Goal: Task Accomplishment & Management: Use online tool/utility

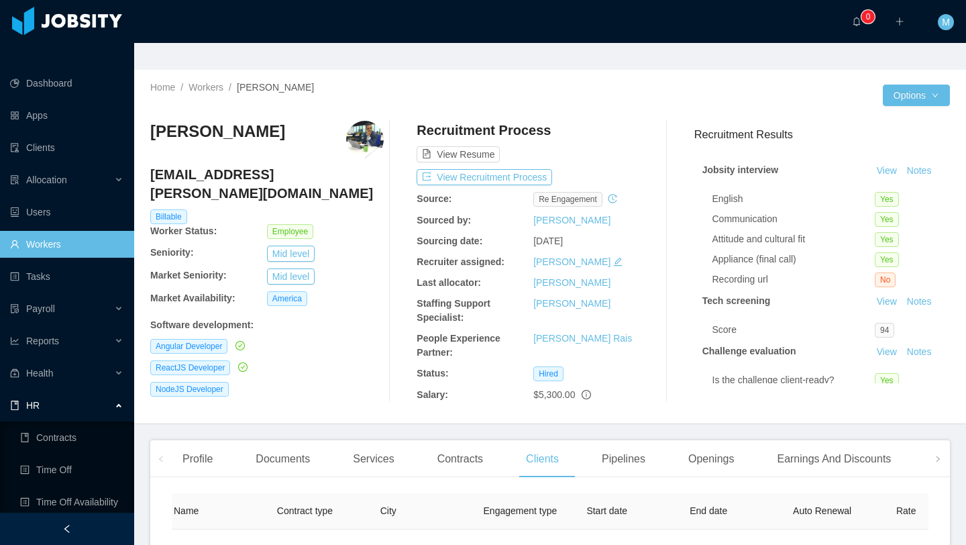
click at [83, 231] on link "Workers" at bounding box center [66, 244] width 113 height 27
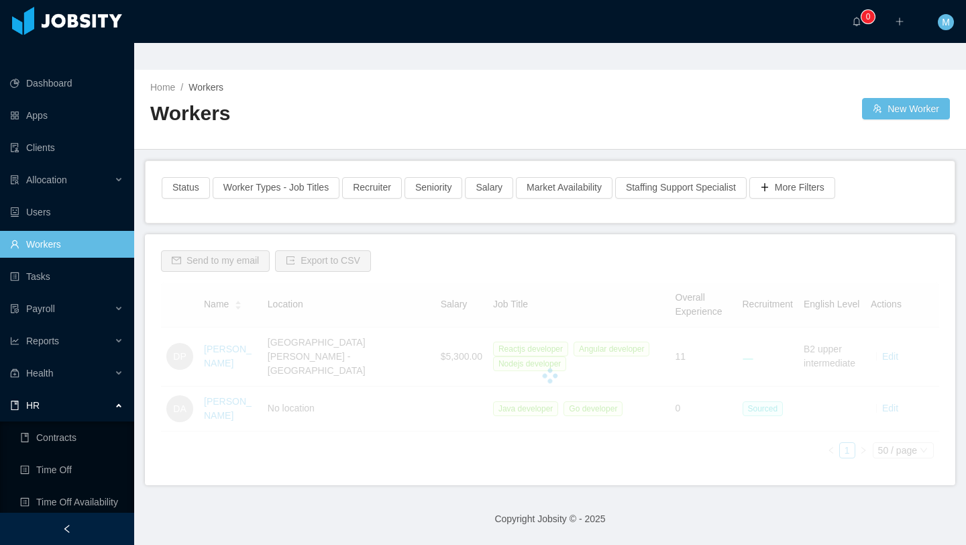
click at [80, 231] on link "Workers" at bounding box center [66, 244] width 113 height 27
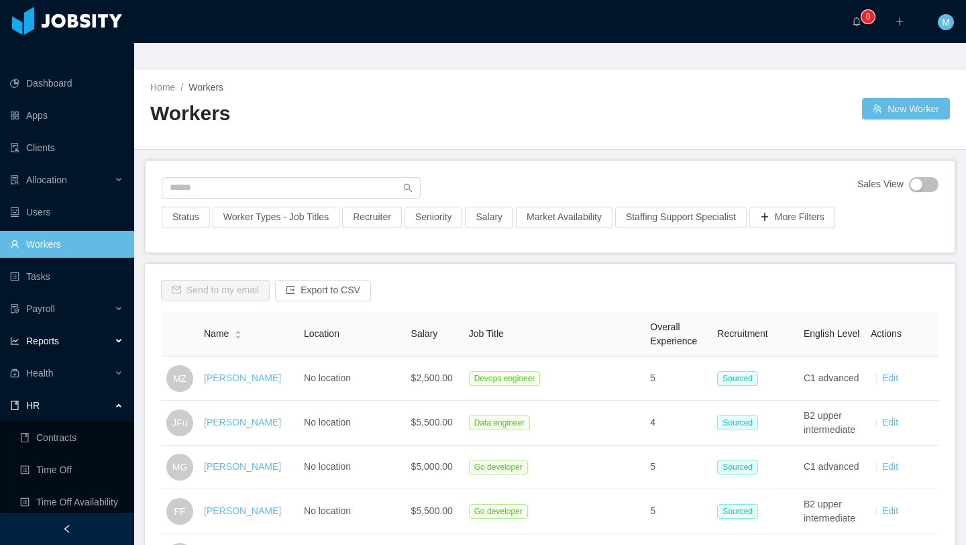
scroll to position [11, 0]
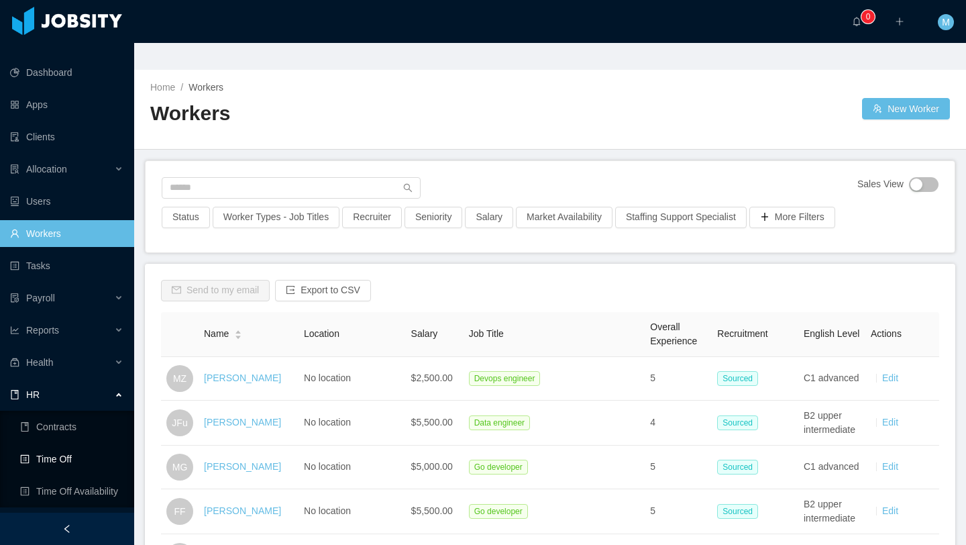
click at [62, 445] on link "Time Off" at bounding box center [71, 458] width 103 height 27
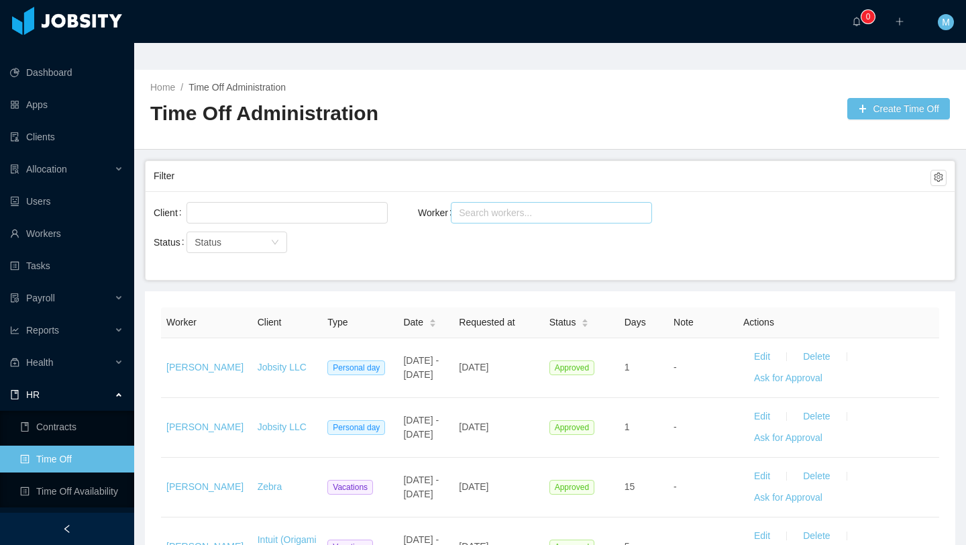
click at [496, 206] on div "Search workers..." at bounding box center [545, 212] width 173 height 13
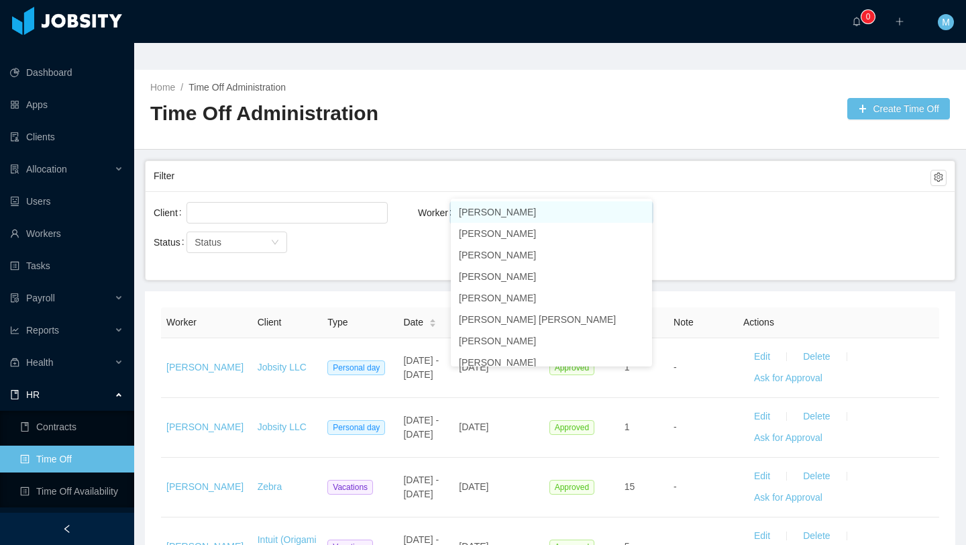
type input "**********"
click at [527, 211] on li "[PERSON_NAME]" at bounding box center [551, 211] width 201 height 21
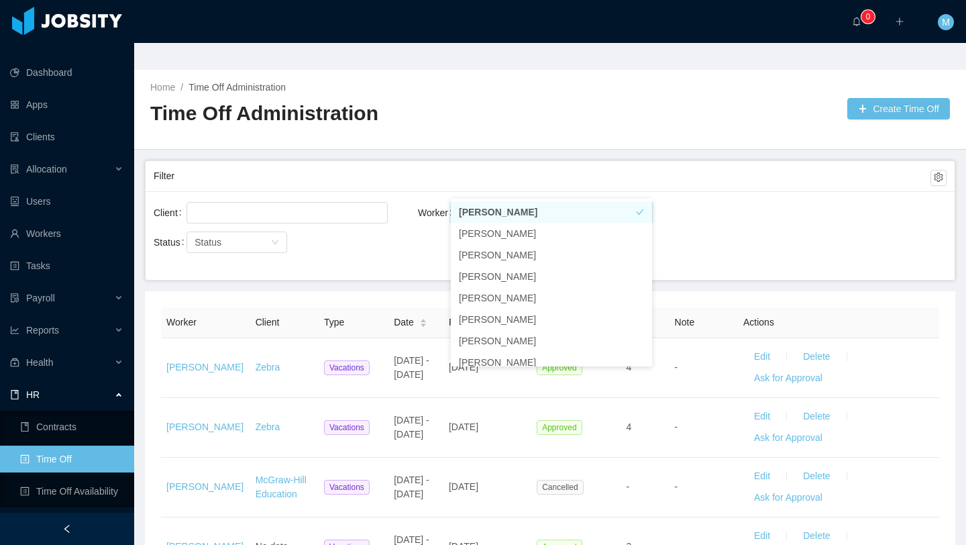
click at [493, 164] on div "Filter" at bounding box center [542, 176] width 777 height 25
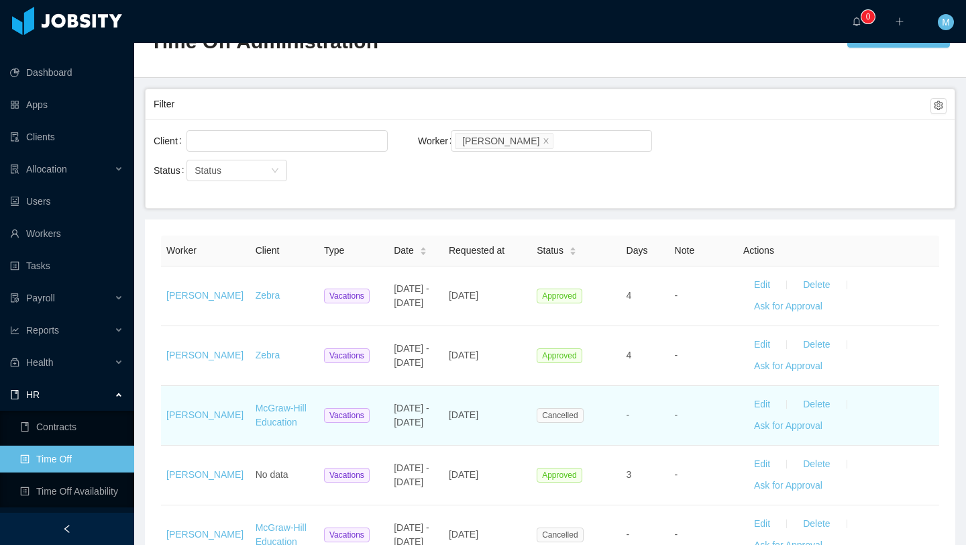
scroll to position [105, 0]
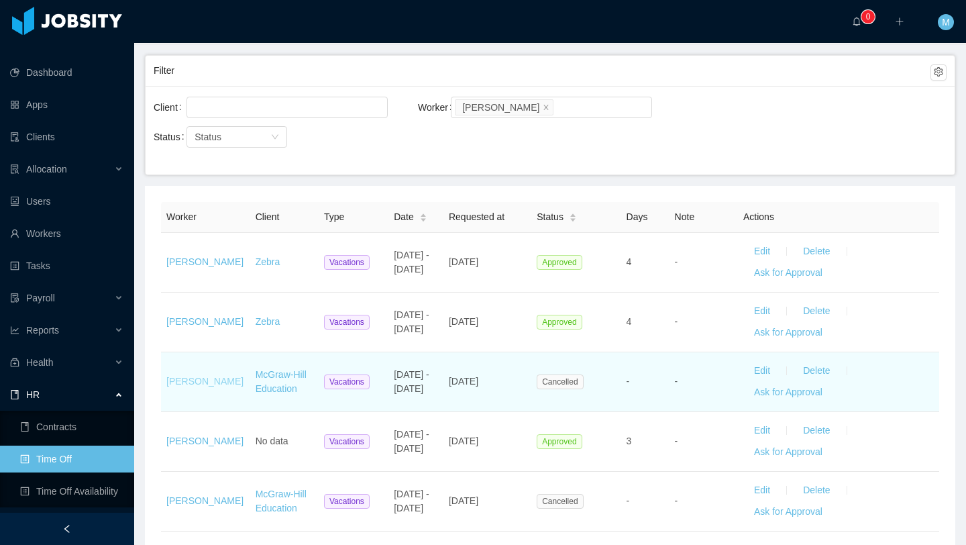
click at [207, 376] on link "[PERSON_NAME]" at bounding box center [204, 381] width 77 height 11
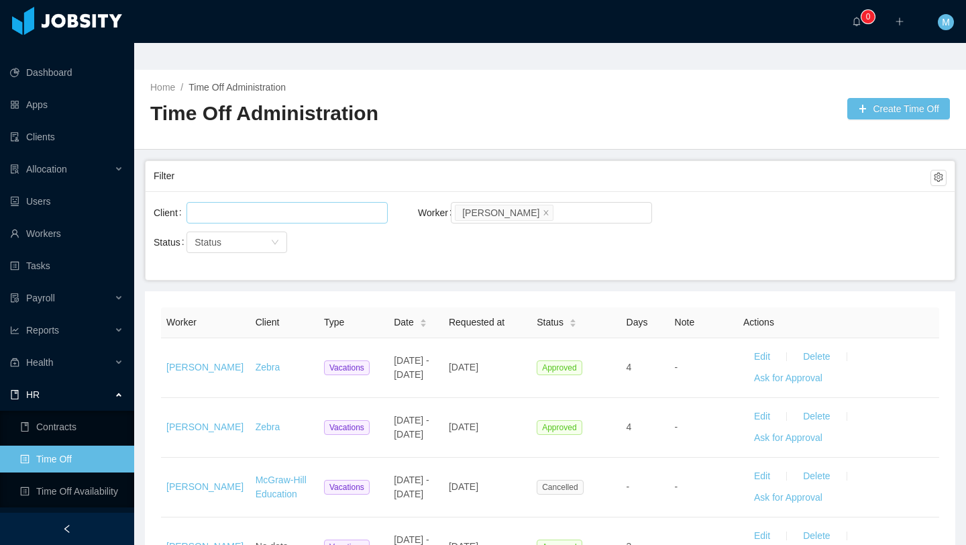
click at [246, 203] on div at bounding box center [285, 213] width 189 height 20
type input "******"
click at [276, 216] on li "McGraw-Hill Education" at bounding box center [287, 211] width 201 height 21
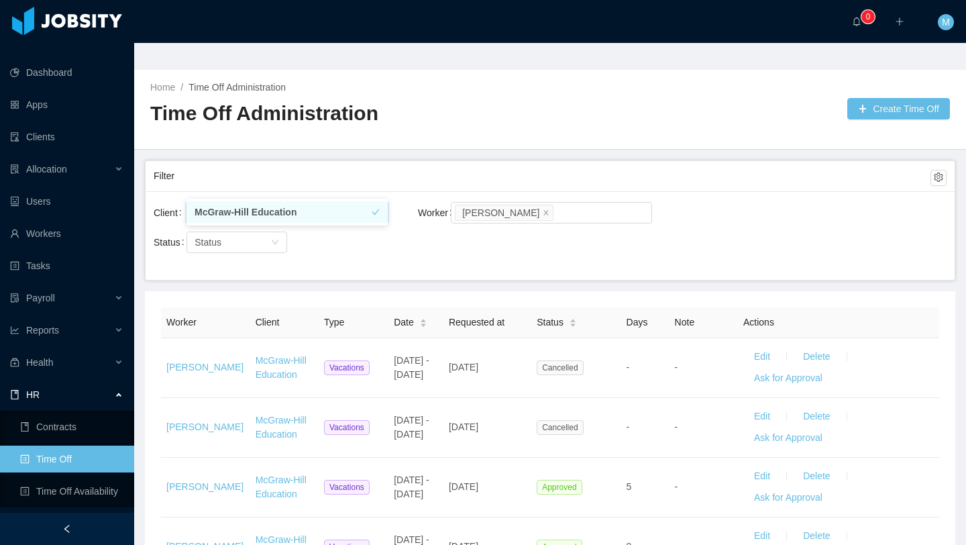
click at [604, 227] on div "Client [PERSON_NAME] Education Worker Search workers... [PERSON_NAME] Status St…" at bounding box center [550, 235] width 809 height 89
click at [543, 209] on icon "icon: close" at bounding box center [546, 212] width 7 height 7
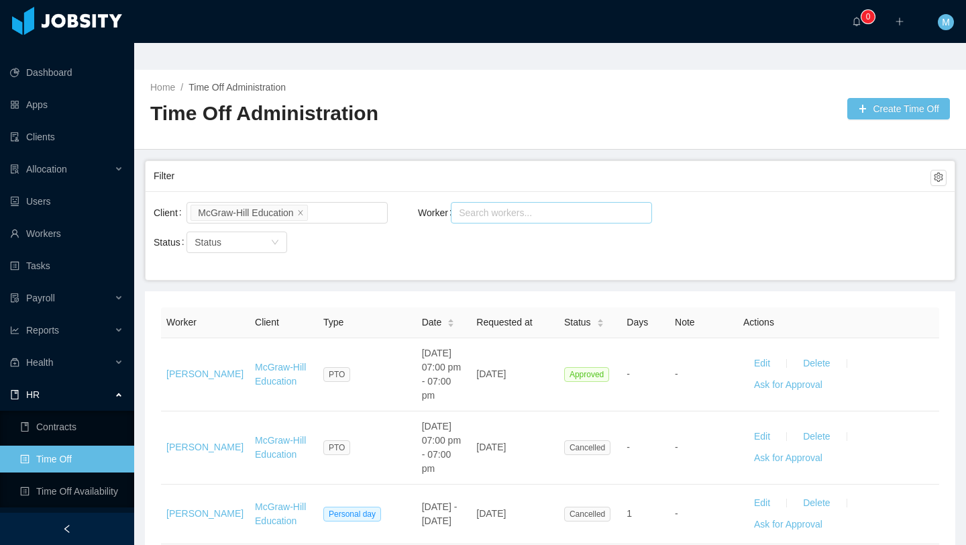
click at [501, 206] on div "Search workers..." at bounding box center [545, 212] width 173 height 13
type input "***"
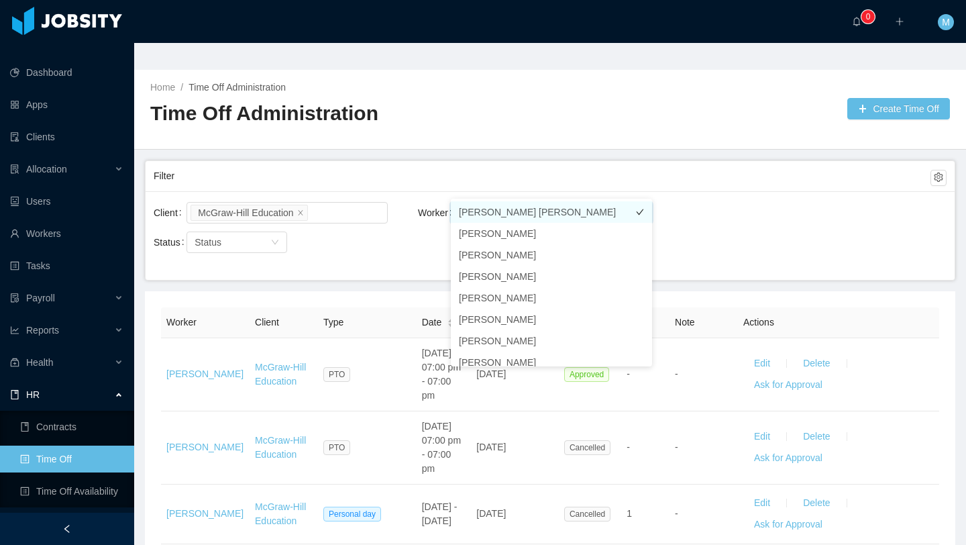
click at [555, 215] on li "[PERSON_NAME] [PERSON_NAME]" at bounding box center [551, 211] width 201 height 21
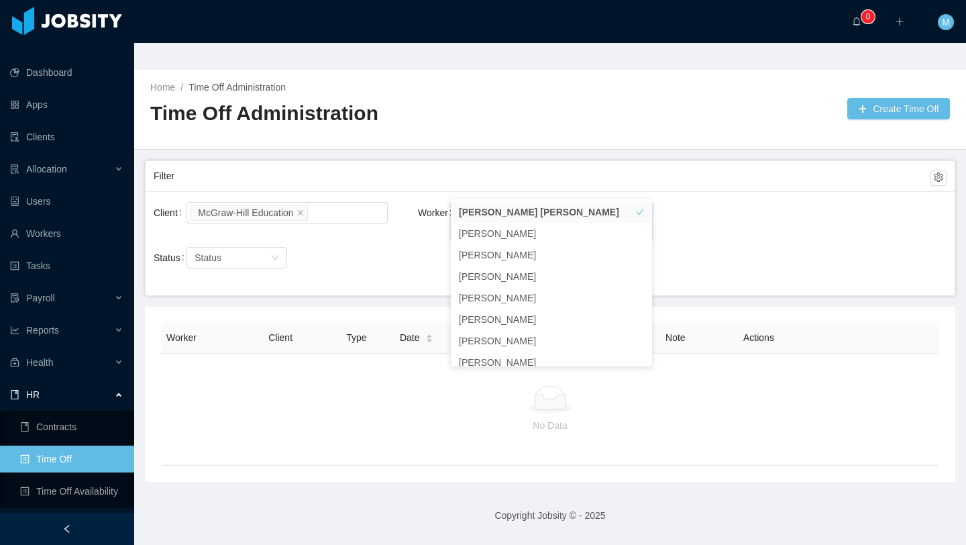
click at [474, 164] on div "Filter" at bounding box center [542, 176] width 777 height 25
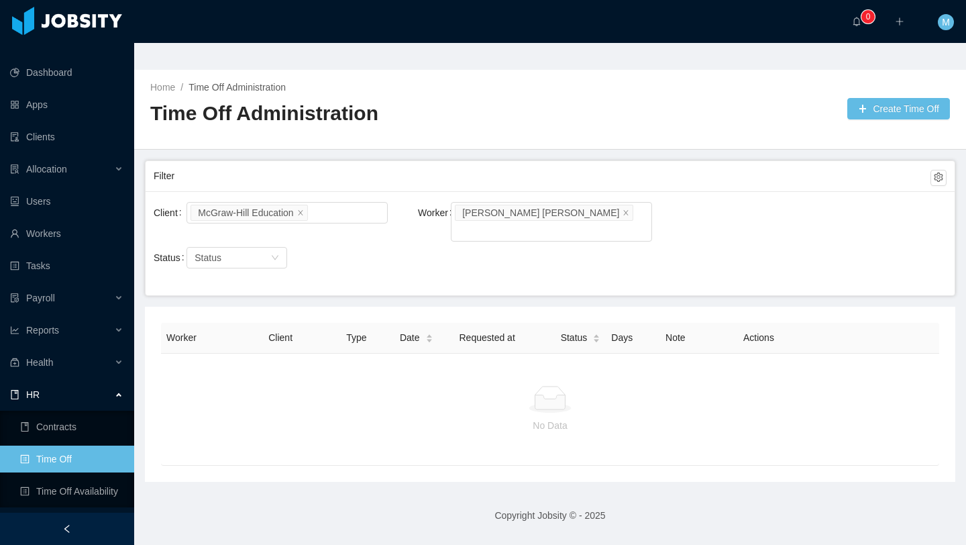
click at [467, 217] on div "Client [PERSON_NAME] Education Worker Search workers... Oladipupo [PERSON_NAME]…" at bounding box center [550, 243] width 809 height 104
click at [624, 209] on icon "icon: close" at bounding box center [626, 211] width 5 height 5
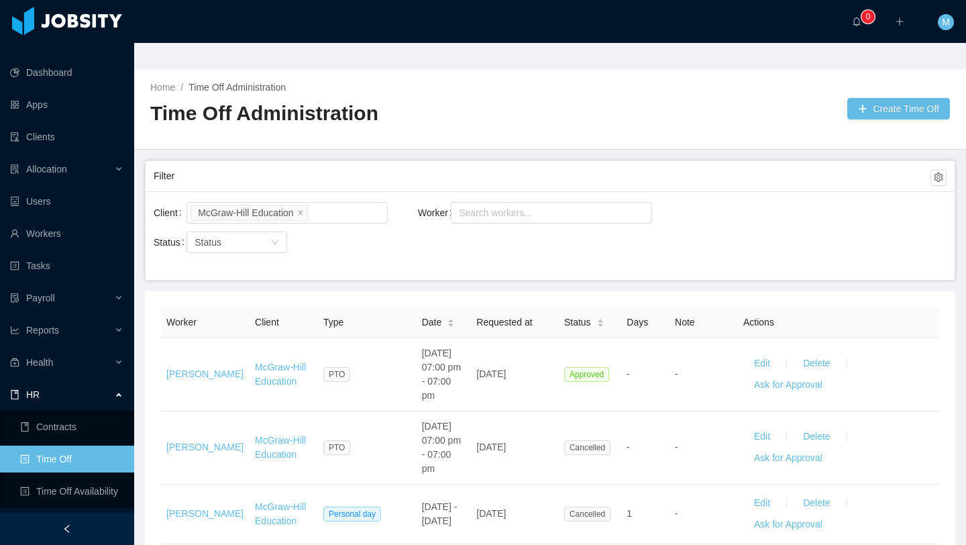
click at [573, 206] on div "Search workers..." at bounding box center [545, 212] width 173 height 13
type input "***"
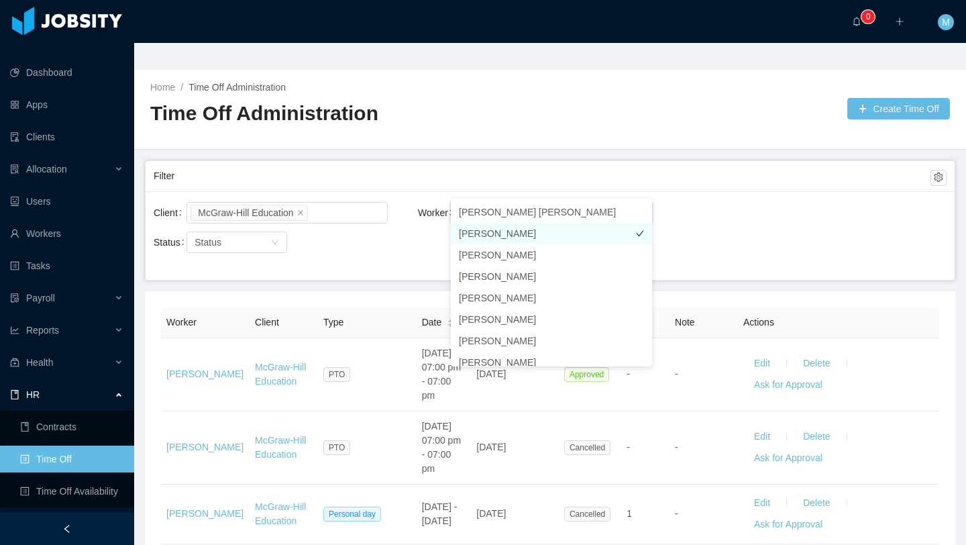
click at [559, 223] on li "[PERSON_NAME]" at bounding box center [551, 233] width 201 height 21
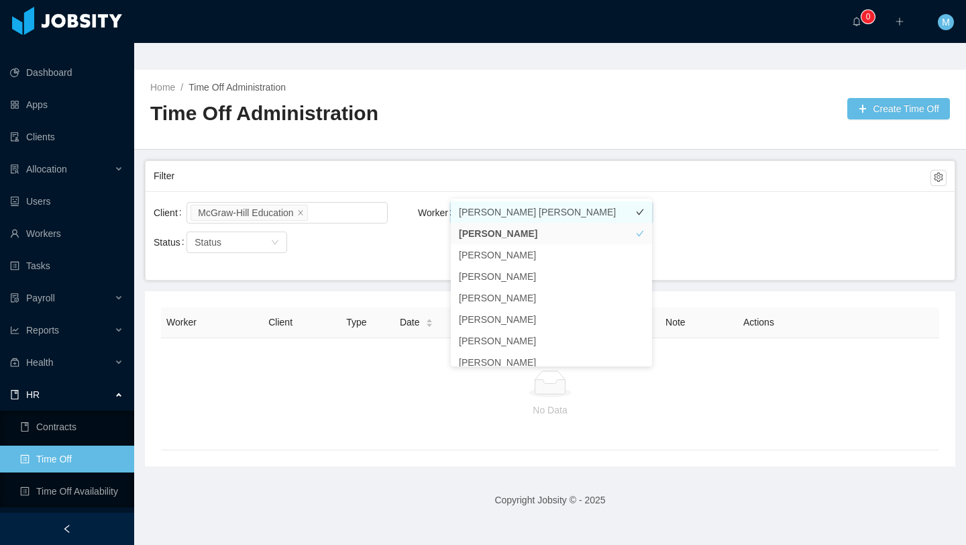
click at [598, 216] on li "[PERSON_NAME] [PERSON_NAME]" at bounding box center [551, 211] width 201 height 21
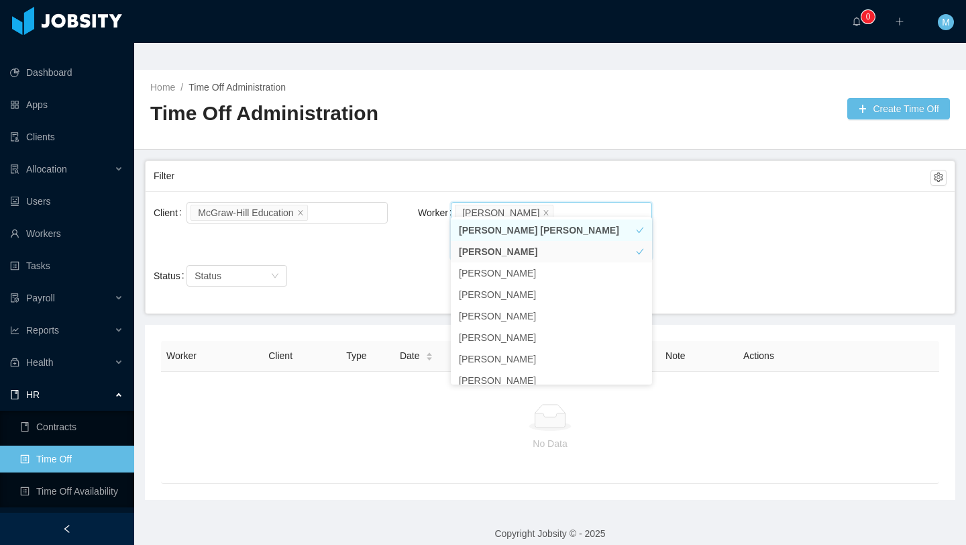
click at [530, 205] on li "[PERSON_NAME]" at bounding box center [504, 213] width 99 height 16
click at [623, 227] on icon "icon: close" at bounding box center [626, 230] width 7 height 7
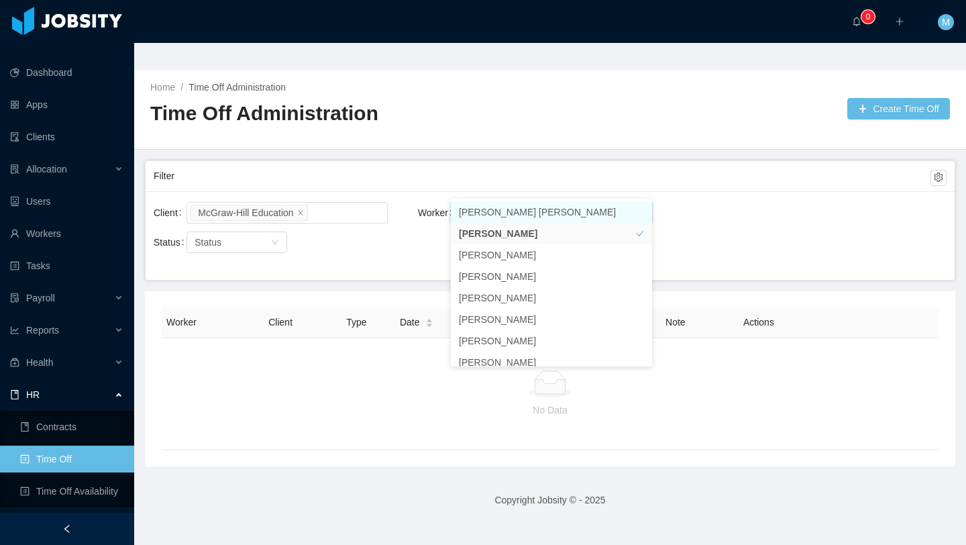
click at [544, 209] on icon "icon: close" at bounding box center [546, 211] width 5 height 5
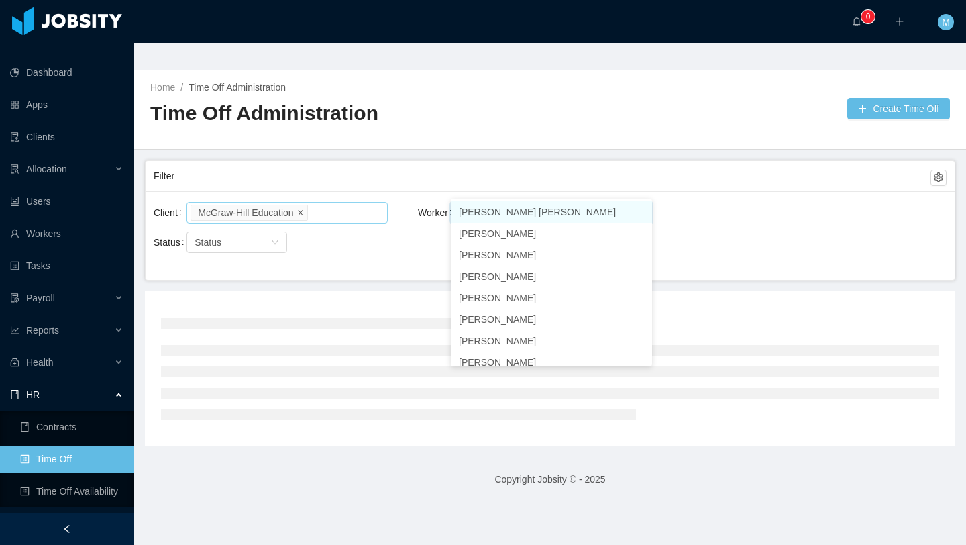
click at [304, 209] on icon "icon: close" at bounding box center [300, 213] width 7 height 8
click at [379, 235] on div "Status Status" at bounding box center [286, 250] width 264 height 43
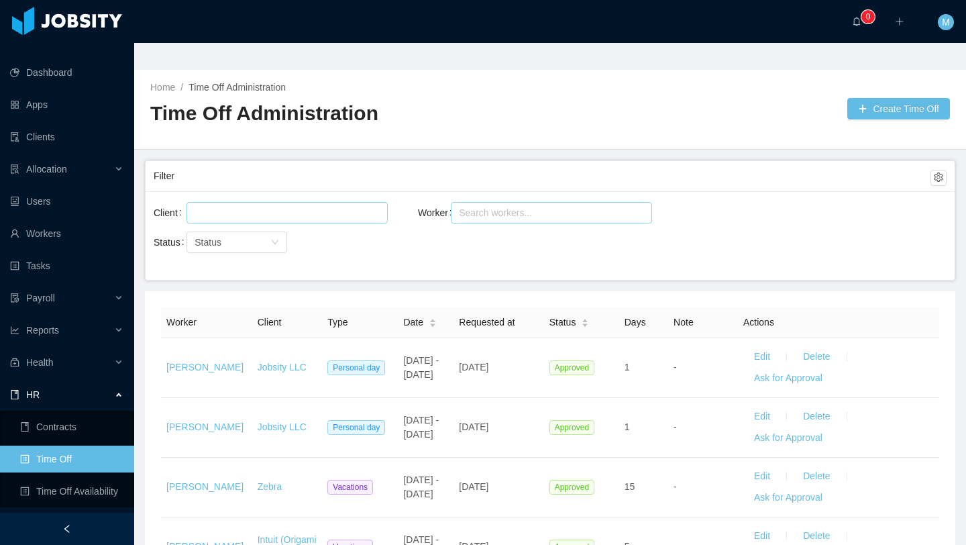
click at [501, 206] on div "Search workers..." at bounding box center [545, 212] width 173 height 13
type input "***"
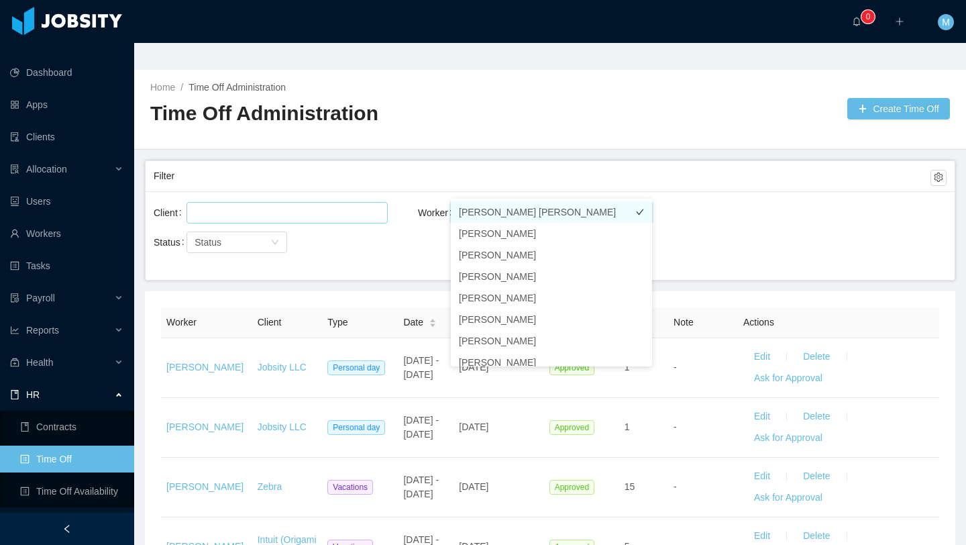
click at [505, 210] on li "[PERSON_NAME] [PERSON_NAME]" at bounding box center [551, 211] width 201 height 21
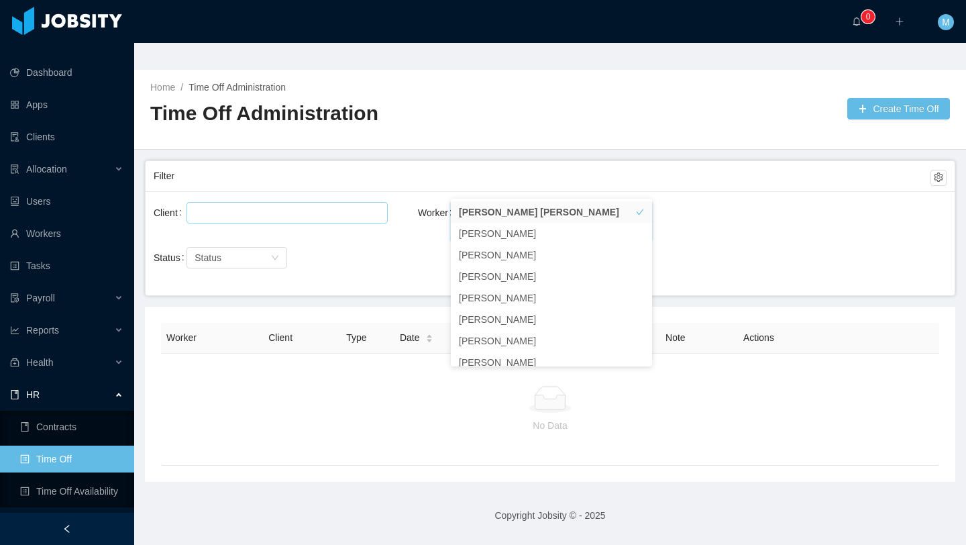
click at [402, 244] on div "Status Status" at bounding box center [286, 257] width 264 height 27
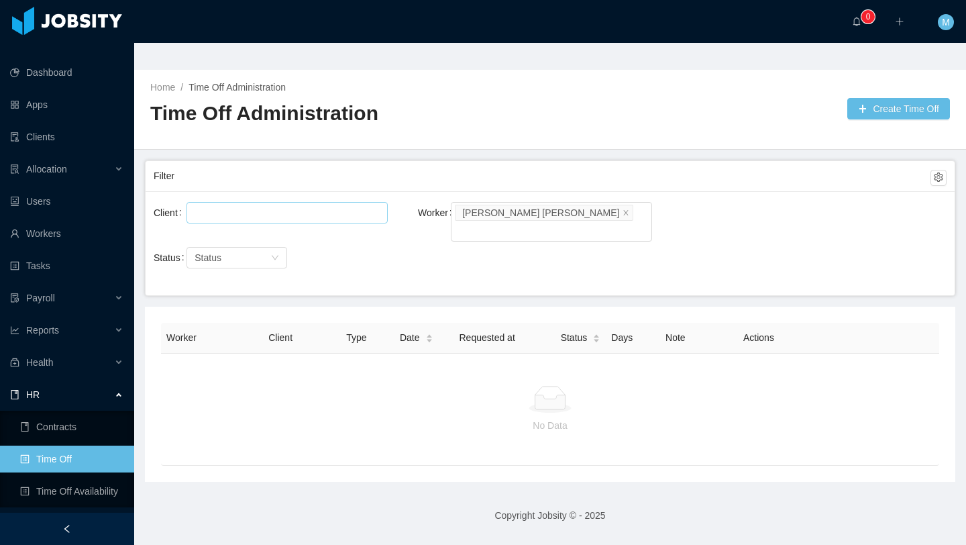
click at [380, 100] on h2 "Time Off Administration" at bounding box center [350, 114] width 400 height 28
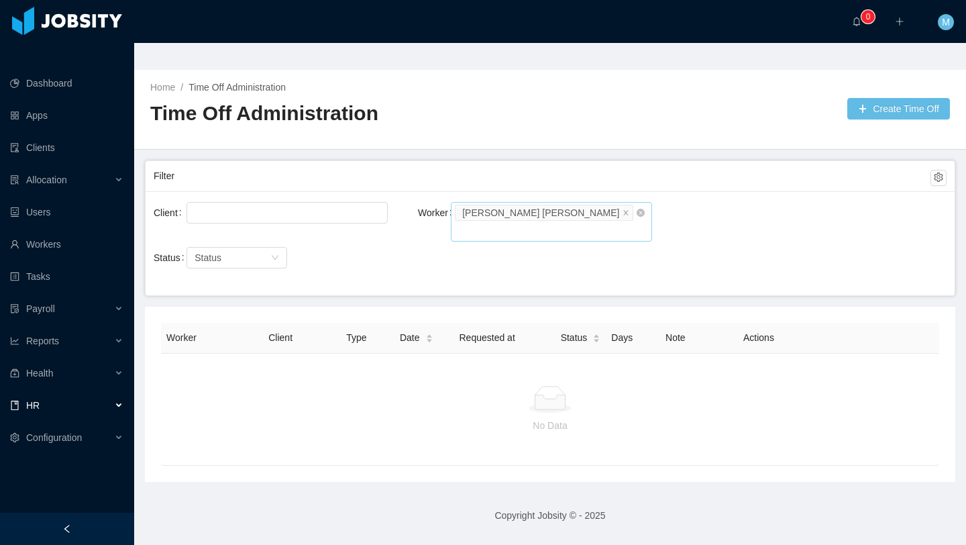
click at [578, 205] on li "[PERSON_NAME] [PERSON_NAME]" at bounding box center [544, 213] width 178 height 16
click at [624, 209] on icon "icon: close" at bounding box center [626, 211] width 5 height 5
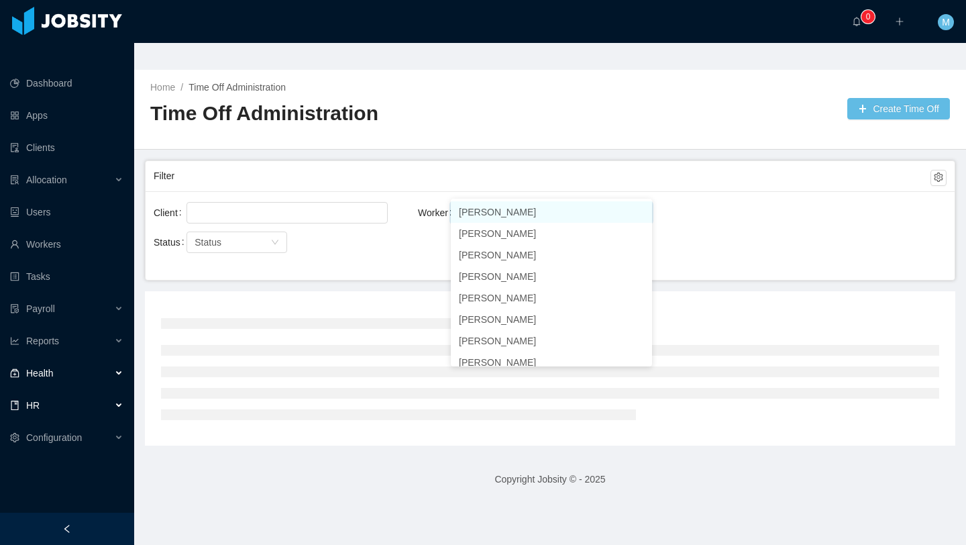
click at [50, 360] on div "Health" at bounding box center [67, 373] width 134 height 27
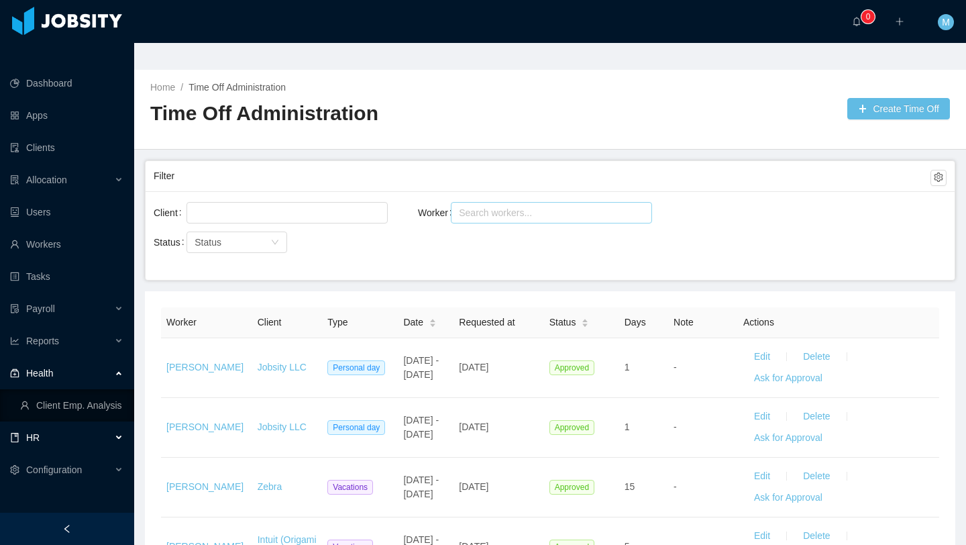
click at [37, 432] on span "HR" at bounding box center [32, 437] width 13 height 11
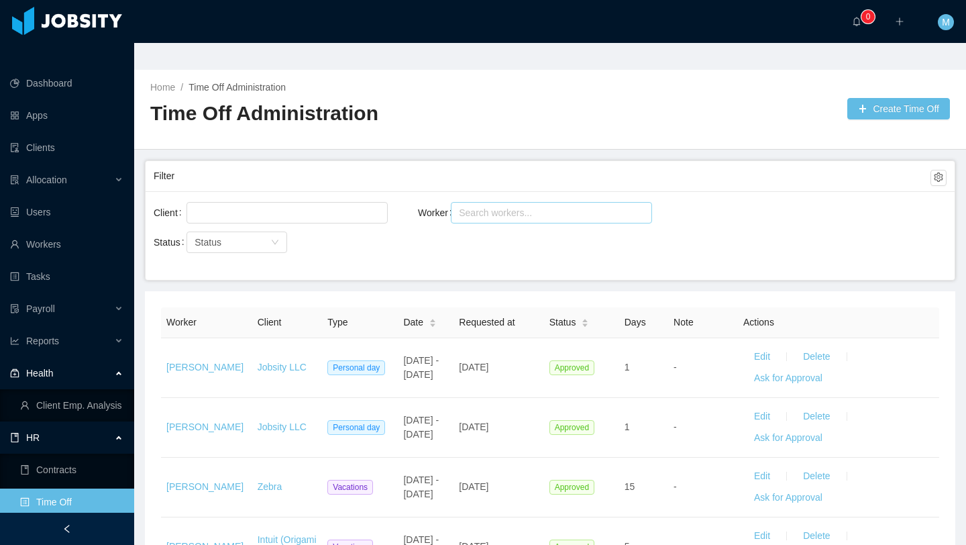
click at [51, 488] on link "Time Off" at bounding box center [71, 501] width 103 height 27
click at [514, 206] on div "Search workers..." at bounding box center [545, 212] width 173 height 13
click at [306, 203] on div at bounding box center [285, 213] width 189 height 20
type input "******"
click at [335, 212] on li "McGraw-Hill Education" at bounding box center [287, 211] width 201 height 21
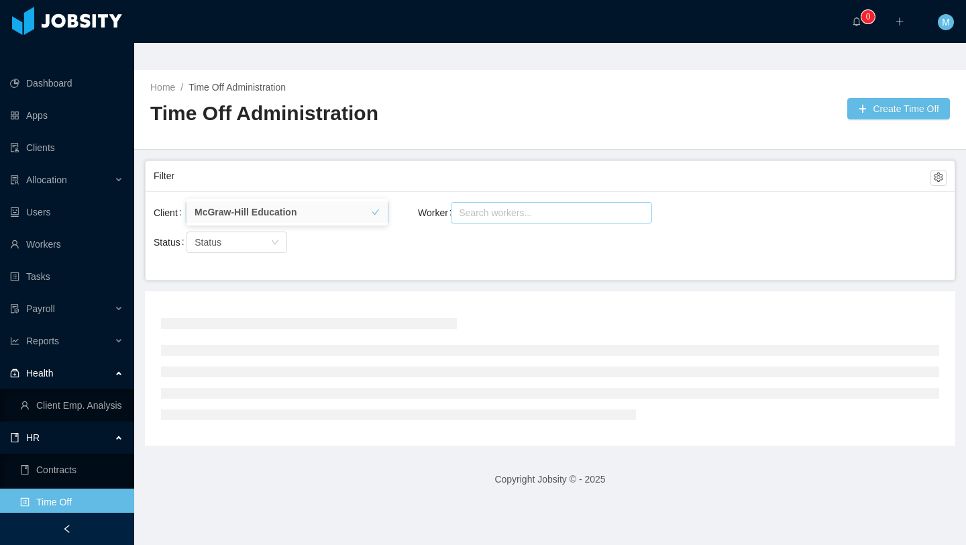
click at [496, 206] on div "Search workers..." at bounding box center [545, 212] width 173 height 13
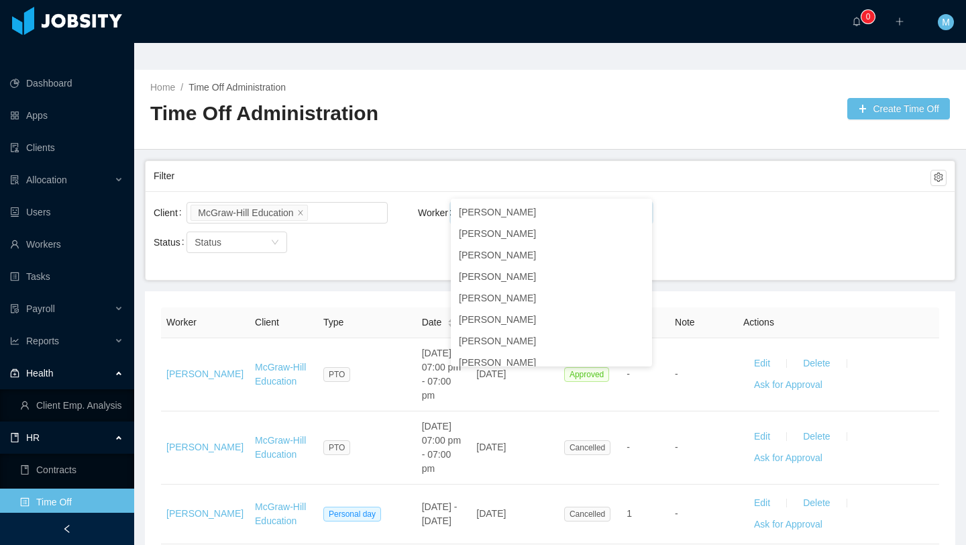
click at [395, 241] on div "Status Status" at bounding box center [286, 250] width 264 height 43
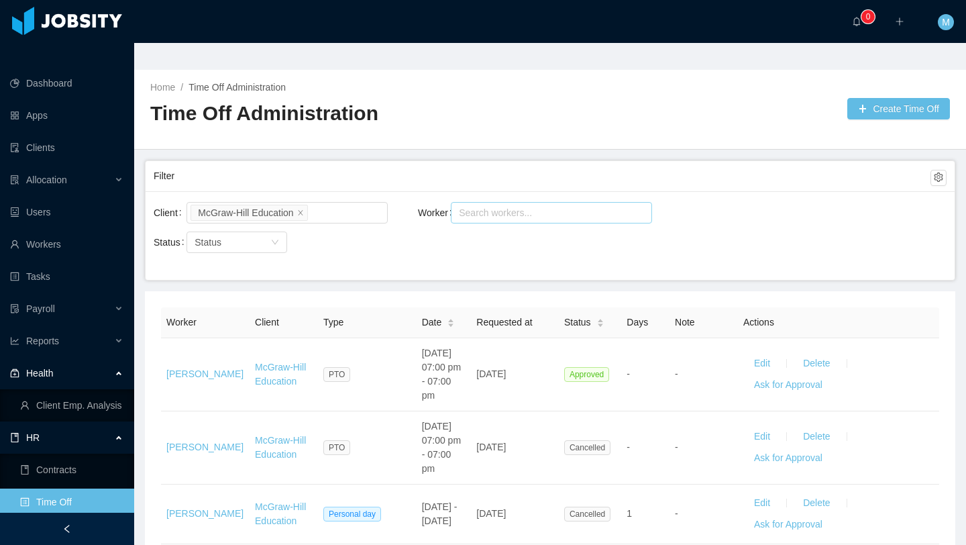
click at [485, 206] on div "Search workers..." at bounding box center [545, 212] width 173 height 13
type input "***"
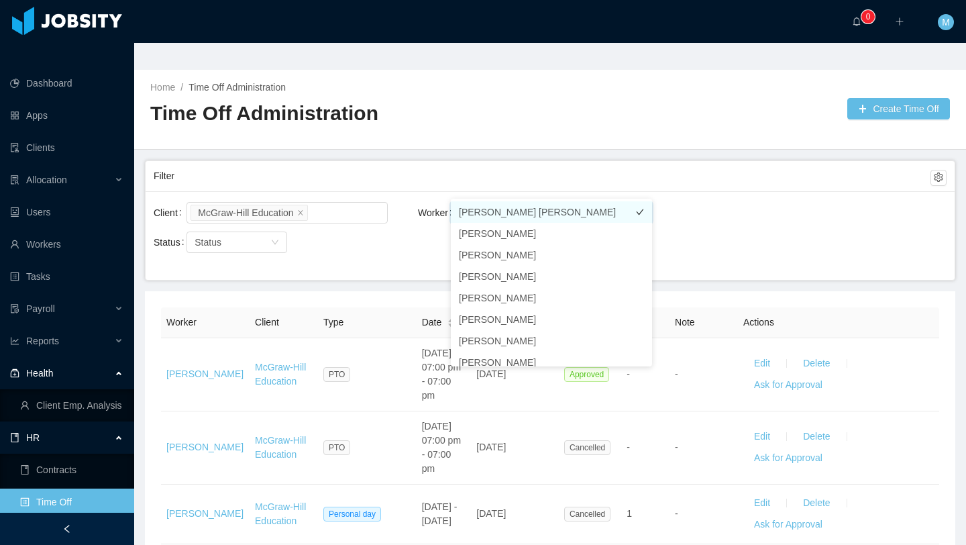
click at [544, 212] on li "[PERSON_NAME] [PERSON_NAME]" at bounding box center [551, 211] width 201 height 21
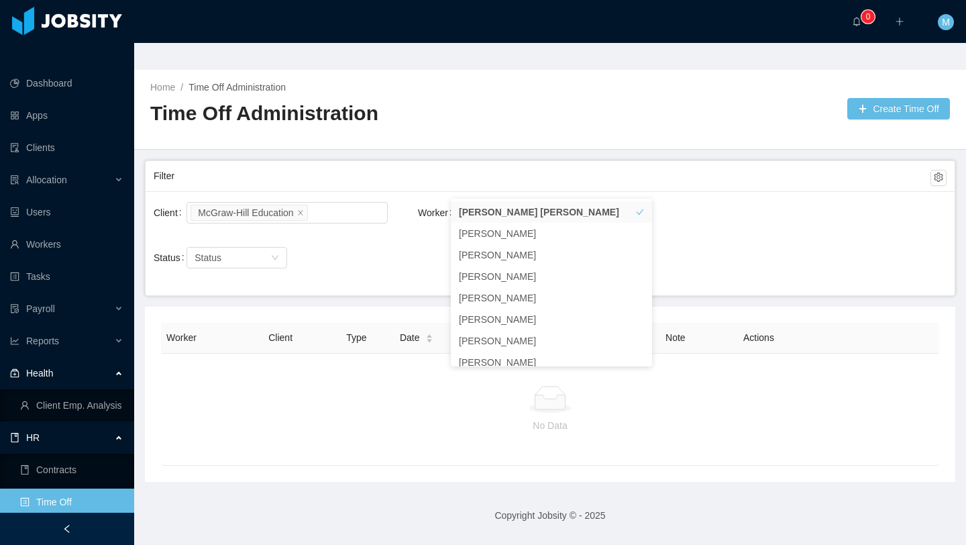
click at [405, 244] on div "Status Status" at bounding box center [286, 257] width 264 height 27
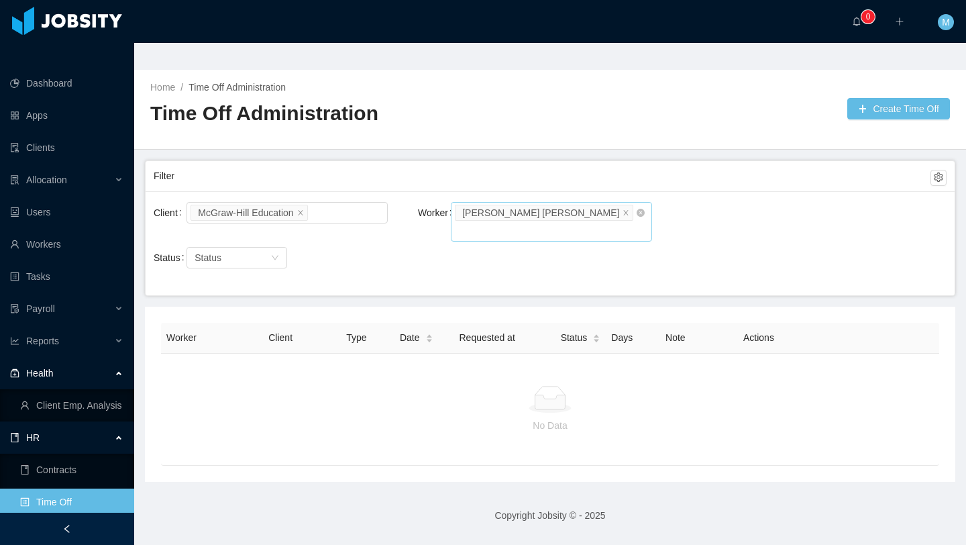
click at [582, 203] on div "Search workers... Oladipupo Olawale Esan" at bounding box center [546, 213] width 183 height 20
click at [623, 209] on icon "icon: close" at bounding box center [626, 212] width 7 height 7
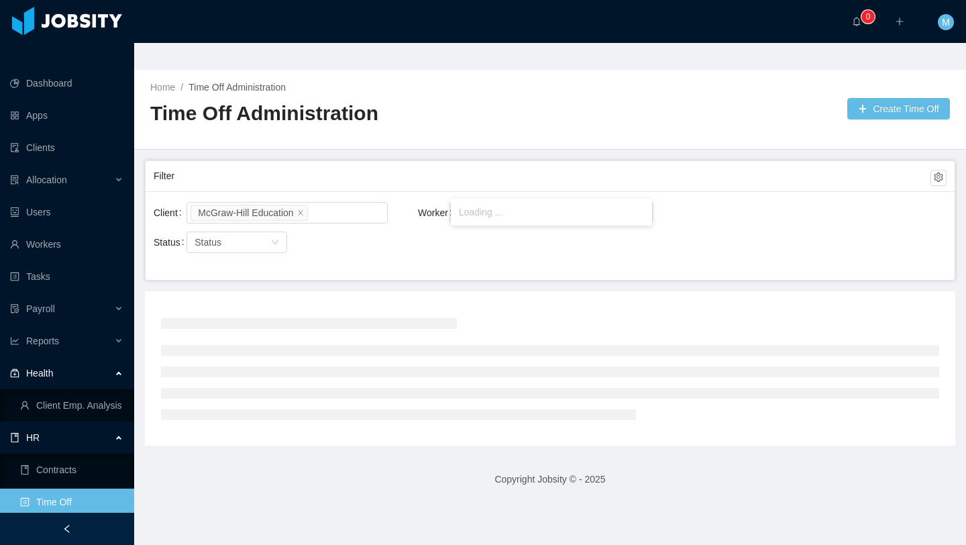
type input "****"
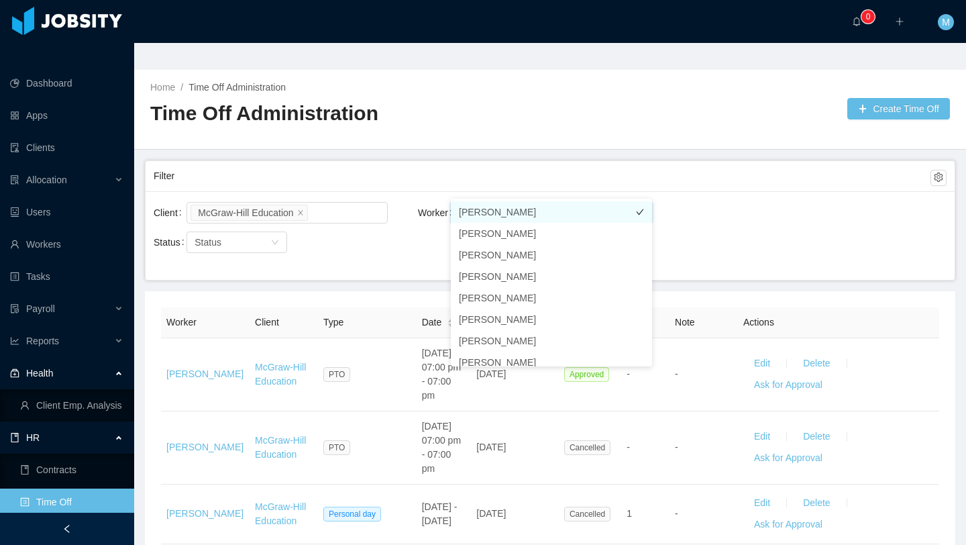
click at [541, 213] on li "Omar Chaar" at bounding box center [551, 211] width 201 height 21
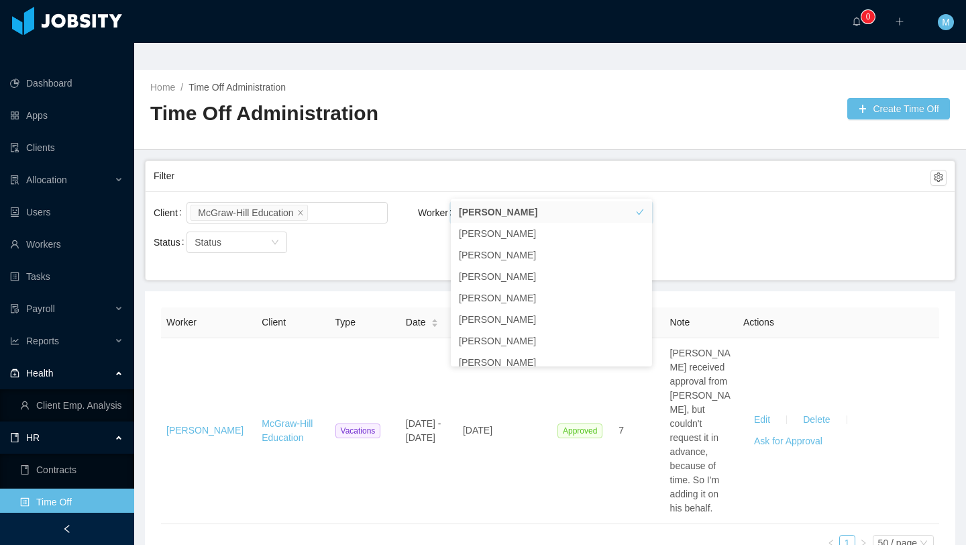
click at [511, 164] on div "Filter" at bounding box center [542, 176] width 777 height 25
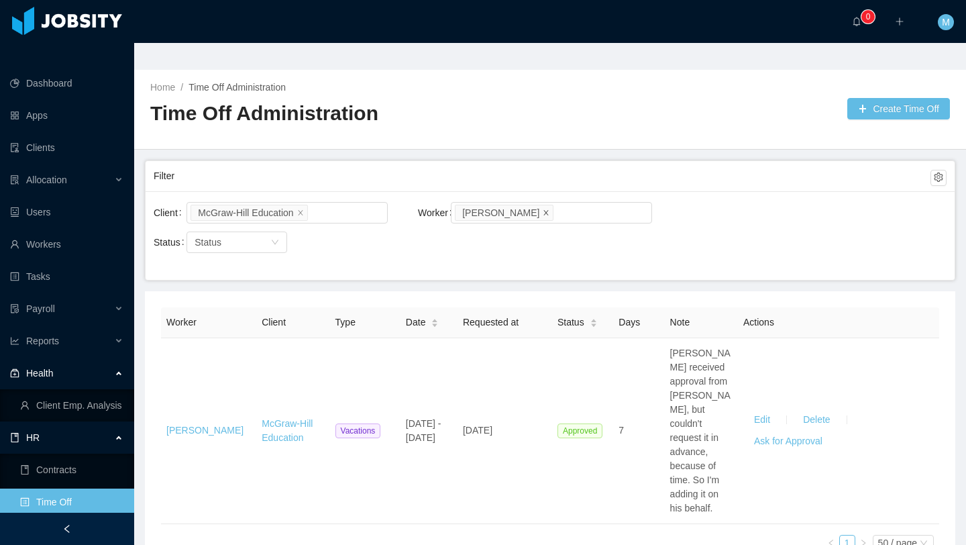
click at [543, 209] on icon "icon: close" at bounding box center [546, 213] width 7 height 8
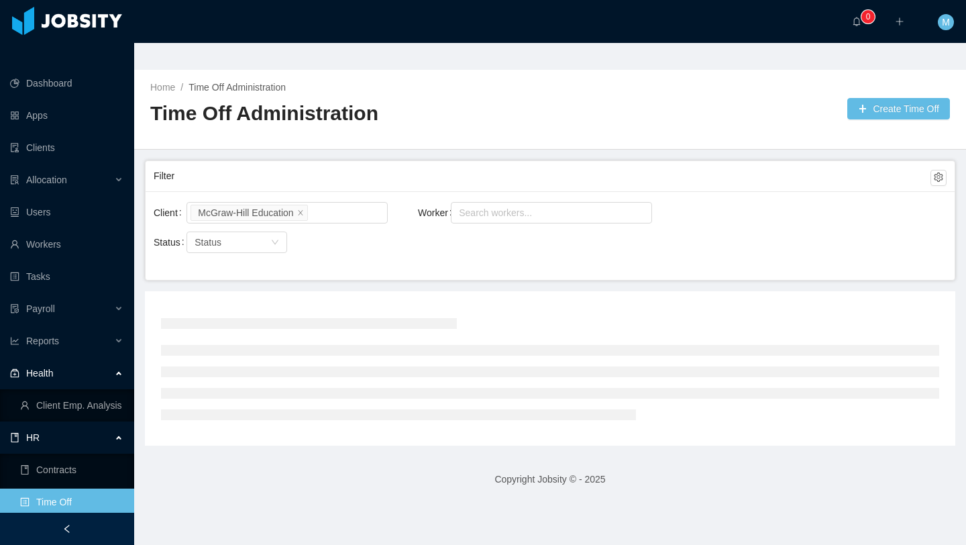
click at [519, 206] on div "Search workers..." at bounding box center [545, 212] width 173 height 13
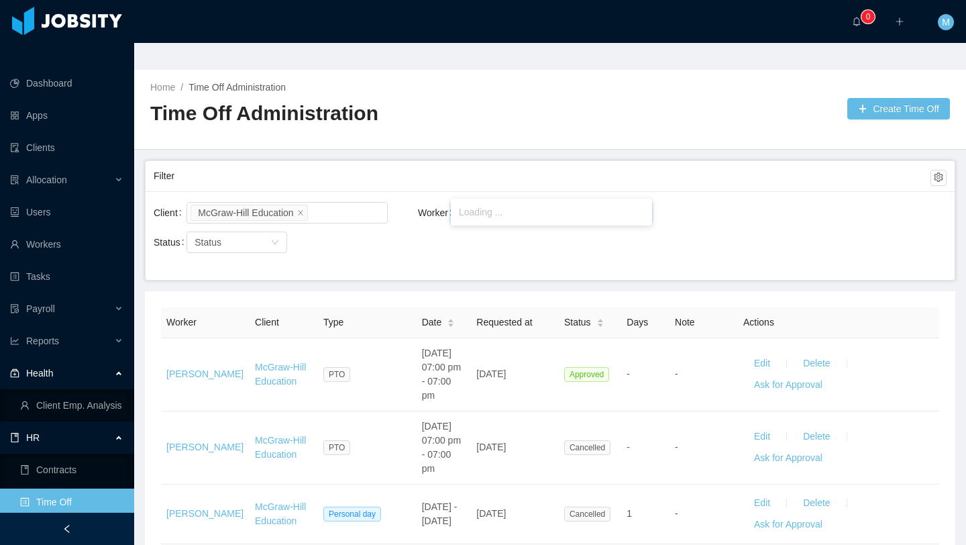
type input "********"
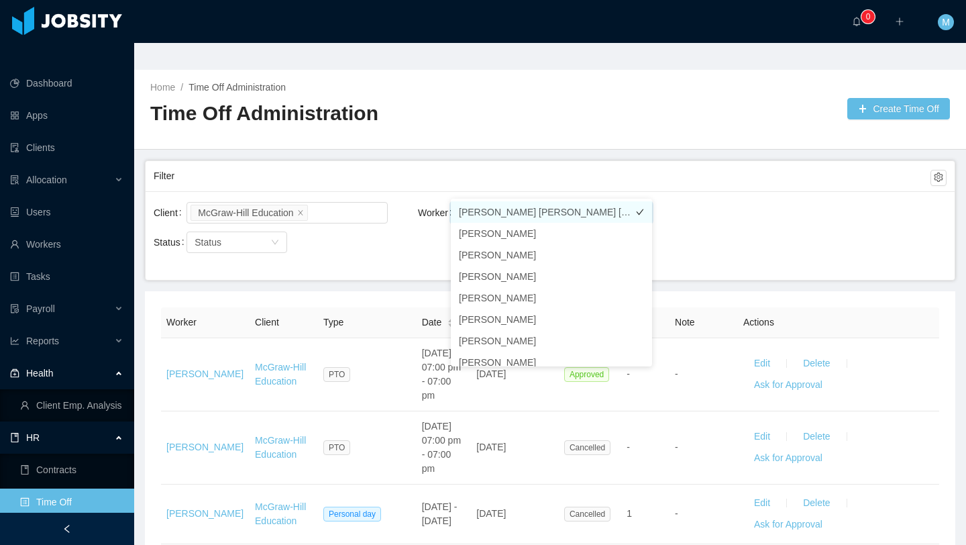
click at [514, 206] on li "Ezequiel Ramon Rodriguez Sanchez" at bounding box center [551, 211] width 201 height 21
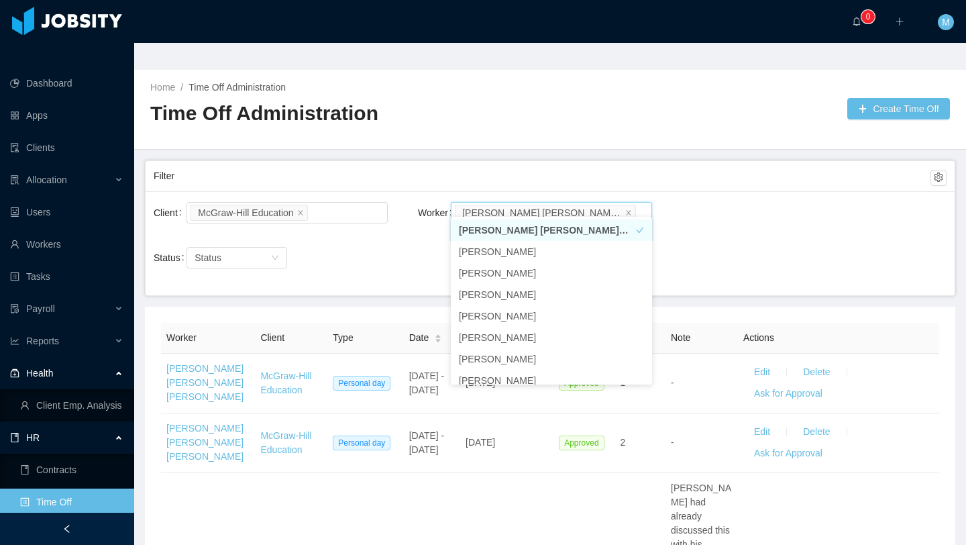
click at [378, 244] on div "Status Status" at bounding box center [286, 257] width 264 height 27
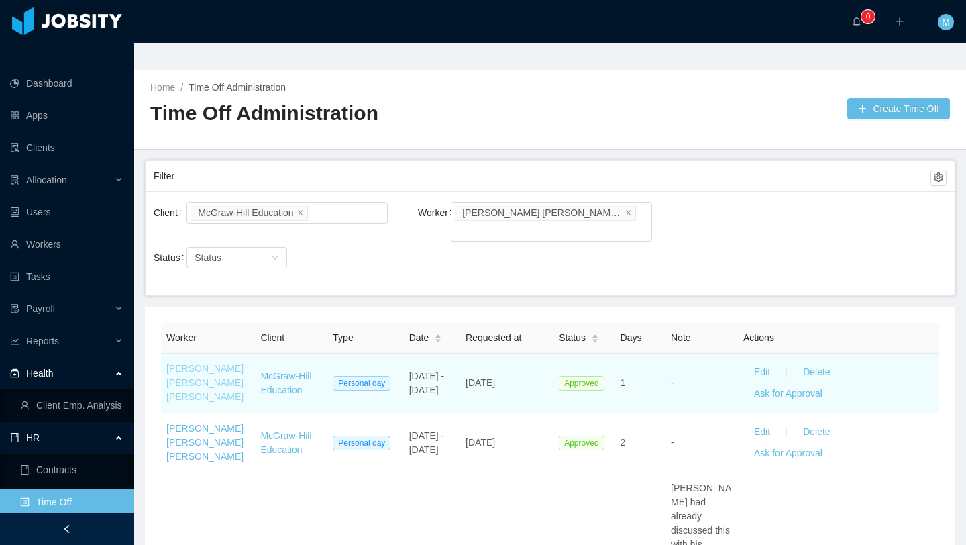
click at [200, 363] on link "Ezequiel Ramon Rodriguez Sanchez" at bounding box center [204, 382] width 77 height 39
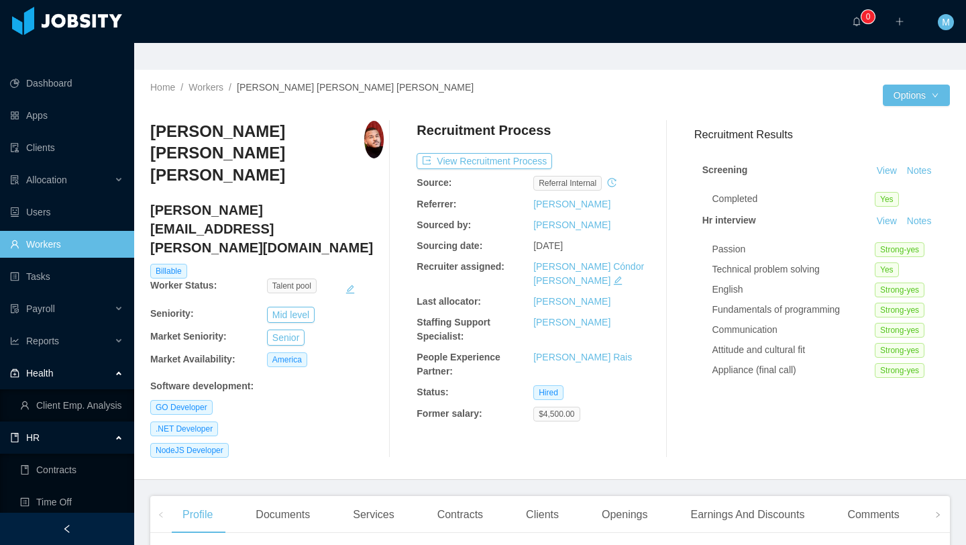
click at [40, 231] on link "Workers" at bounding box center [66, 244] width 113 height 27
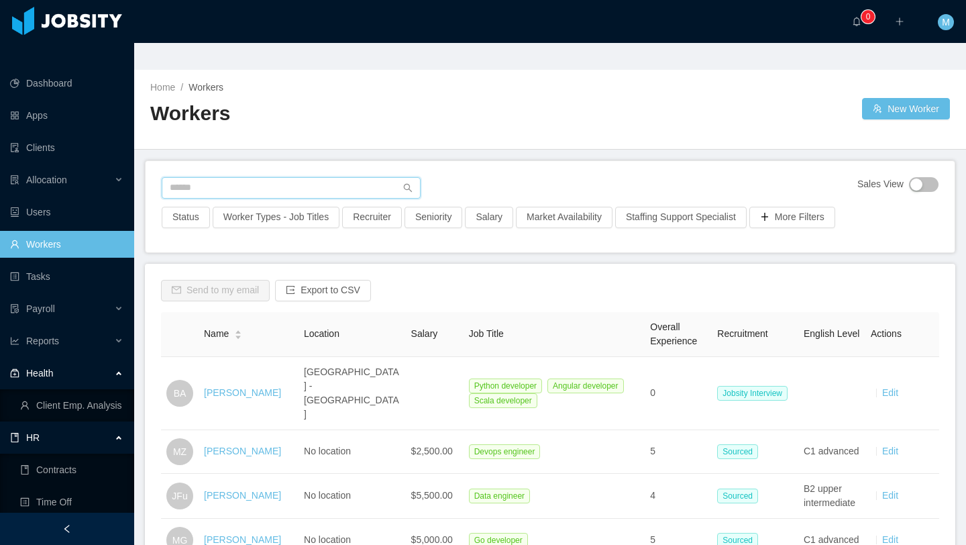
click at [328, 177] on input "text" at bounding box center [291, 187] width 259 height 21
type input "**********"
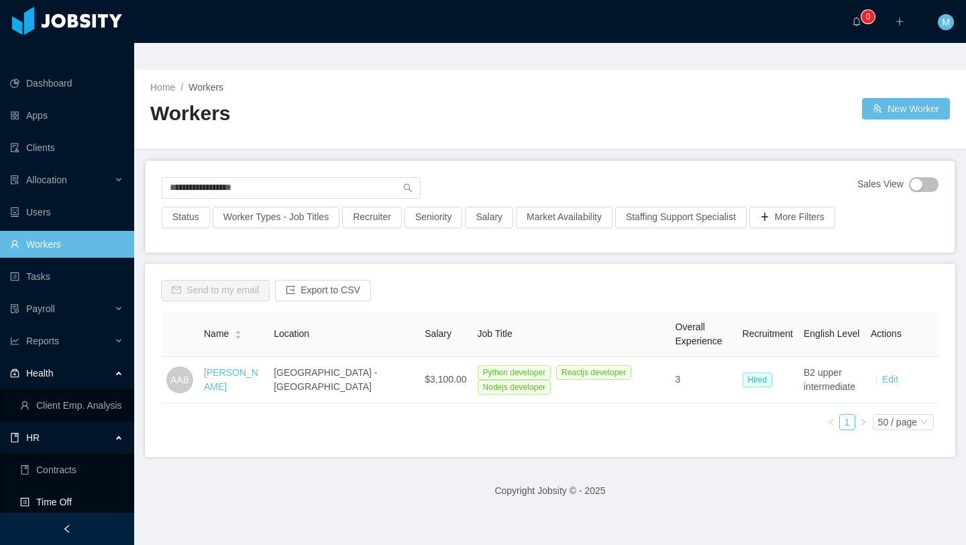
click at [45, 488] on link "Time Off" at bounding box center [71, 501] width 103 height 27
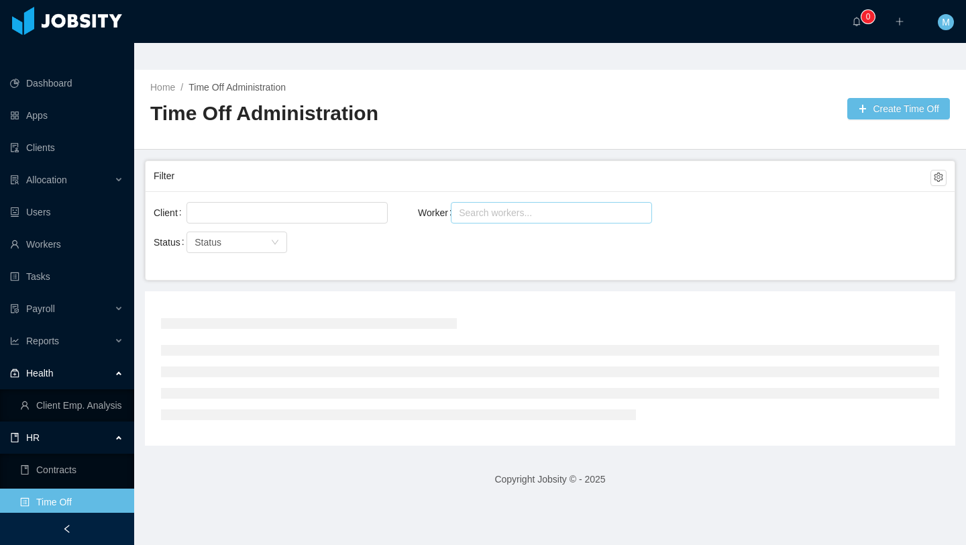
click at [482, 206] on div "Search workers..." at bounding box center [545, 212] width 173 height 13
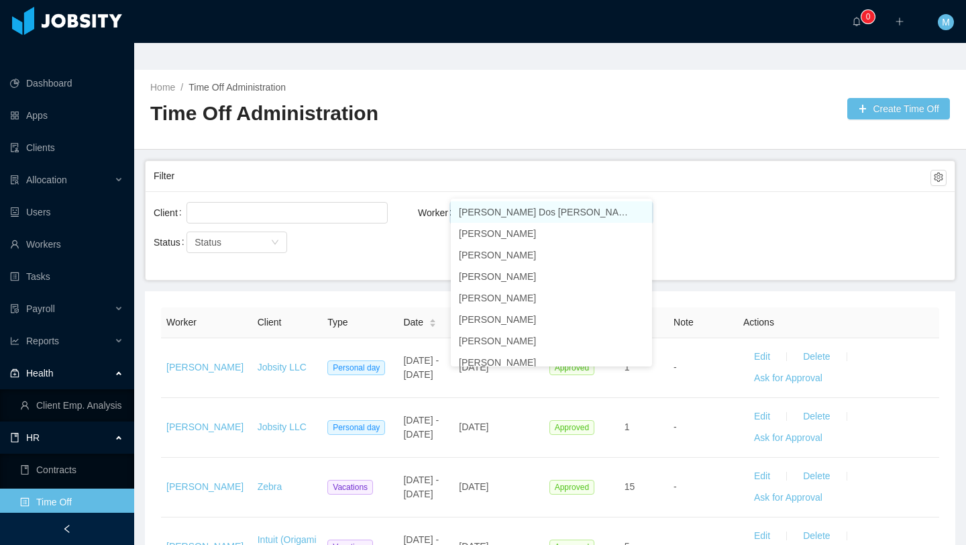
type input "******"
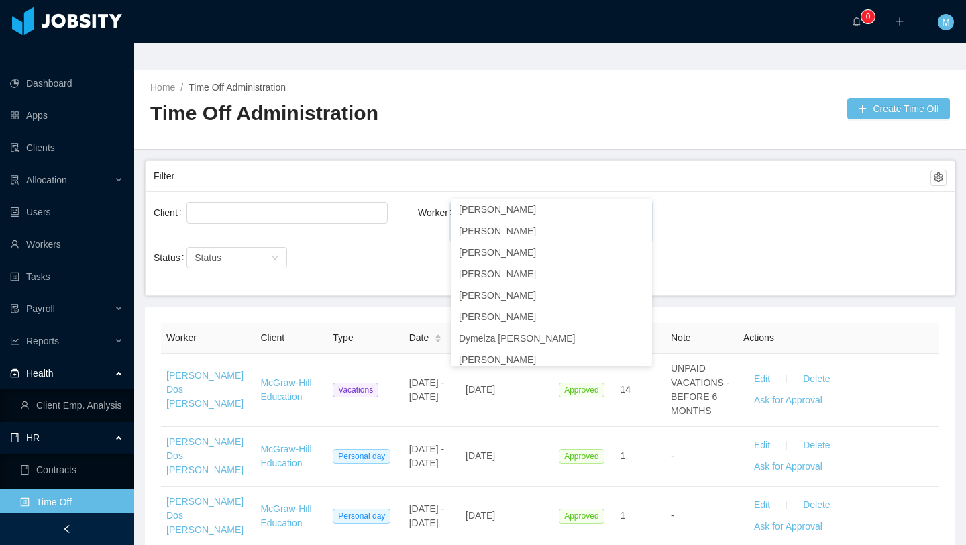
click at [625, 206] on span at bounding box center [628, 212] width 7 height 12
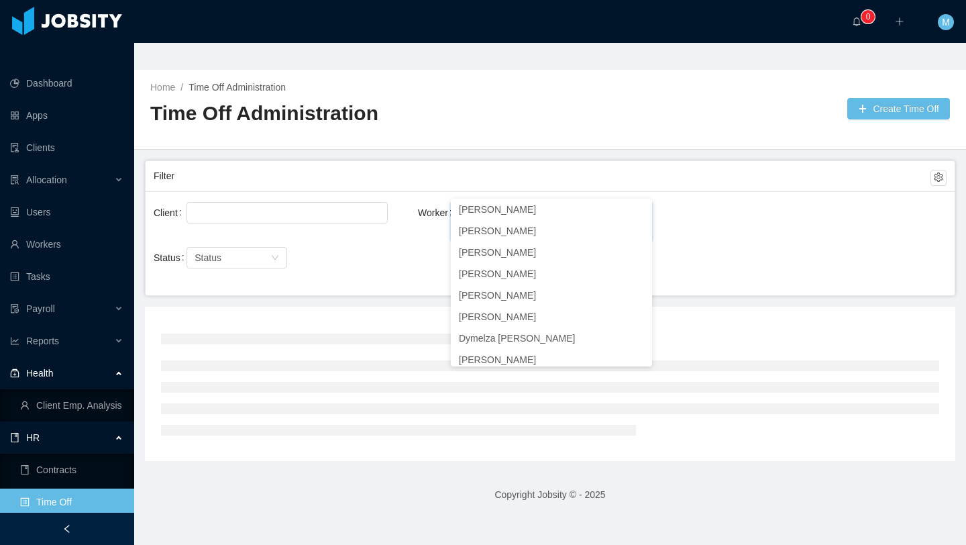
scroll to position [3, 0]
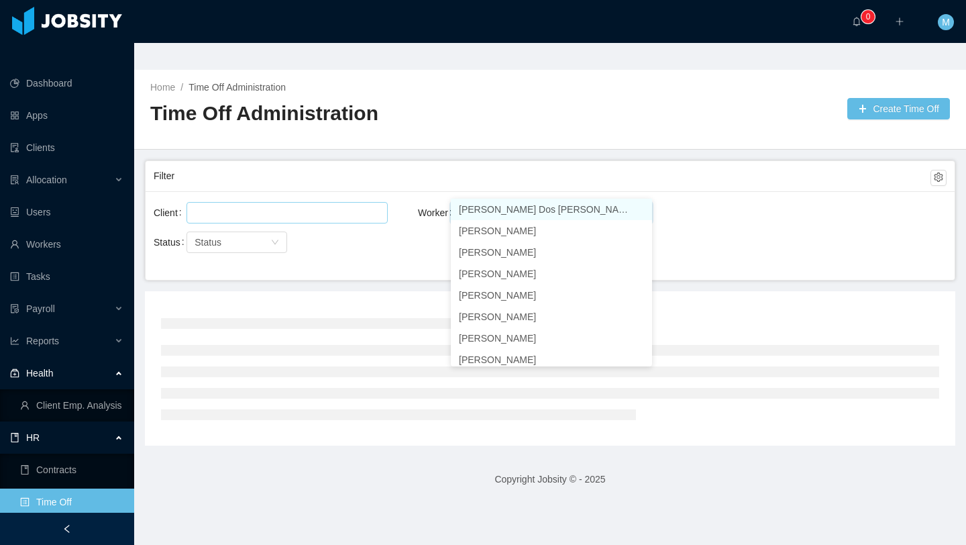
click at [264, 203] on div at bounding box center [285, 213] width 189 height 20
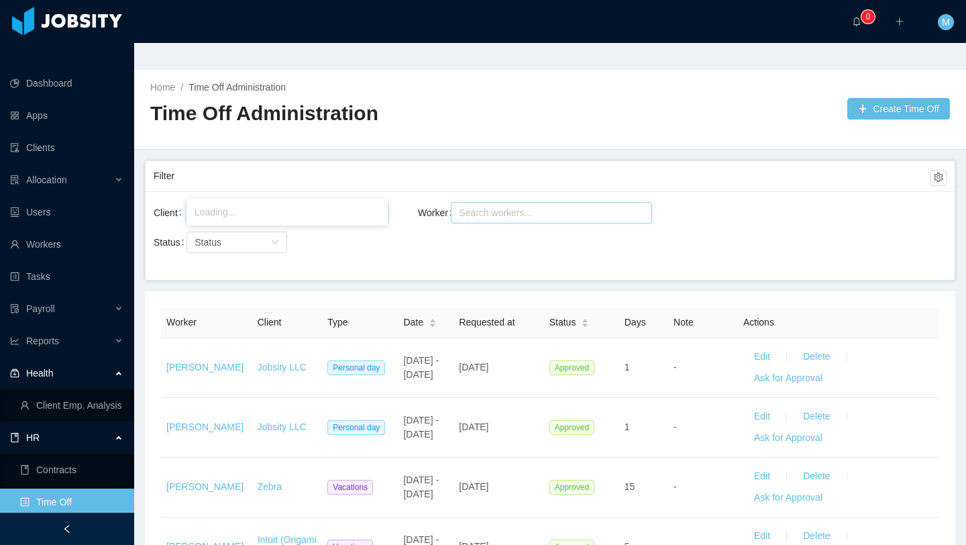
type input "******"
click at [287, 221] on li "McGraw-Hill Education" at bounding box center [287, 211] width 201 height 21
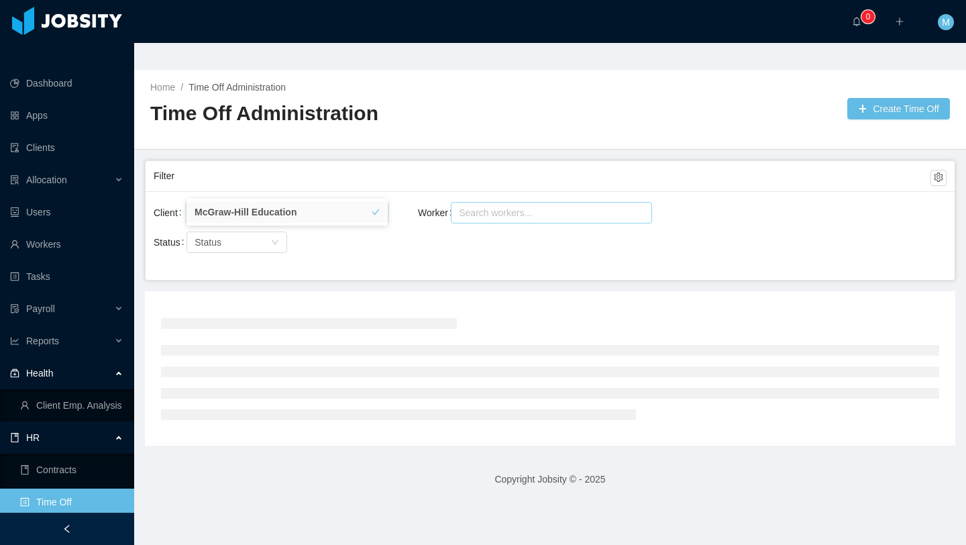
click at [527, 203] on div "Search workers..." at bounding box center [546, 213] width 183 height 20
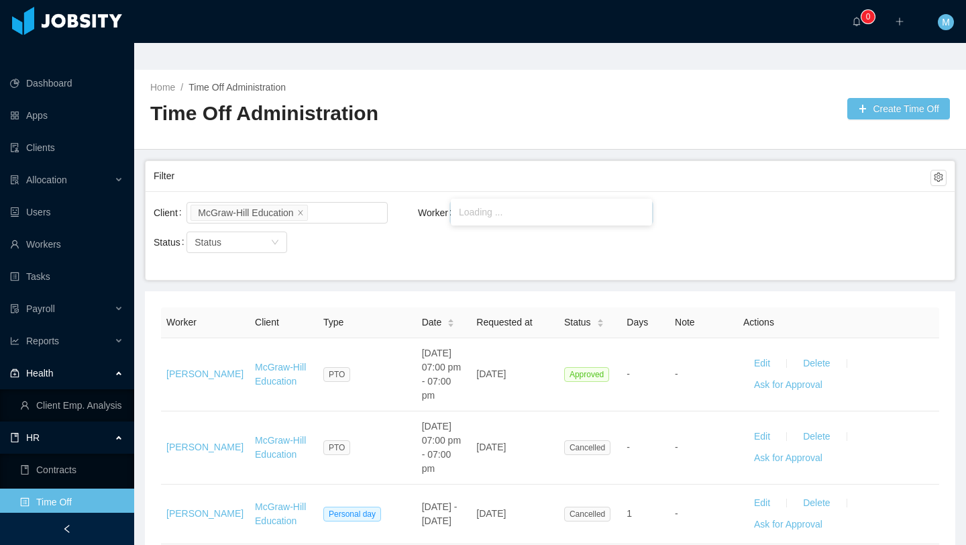
type input "******"
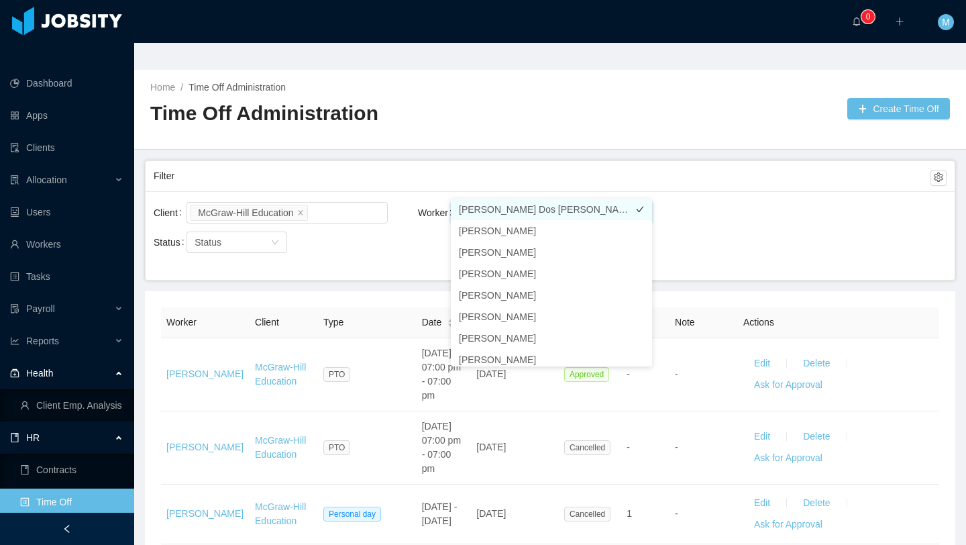
click at [535, 209] on li "Sander Dos Santos" at bounding box center [551, 209] width 201 height 21
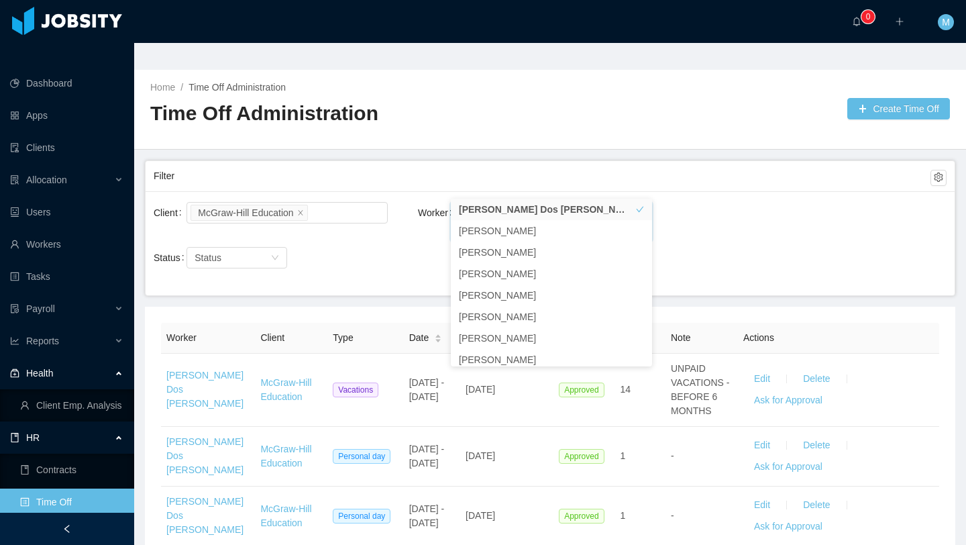
click at [411, 244] on div "Status Status" at bounding box center [286, 257] width 264 height 27
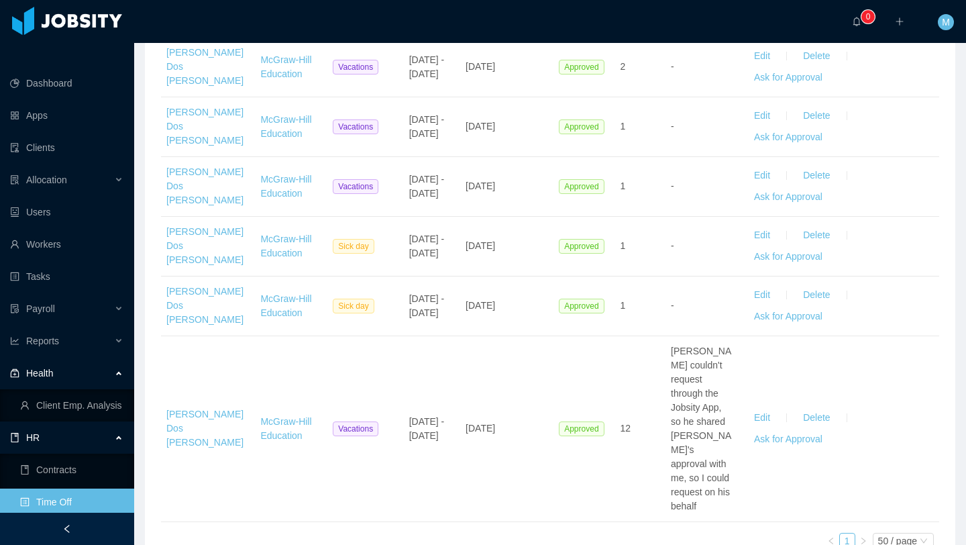
scroll to position [599, 0]
